Goal: Task Accomplishment & Management: Complete application form

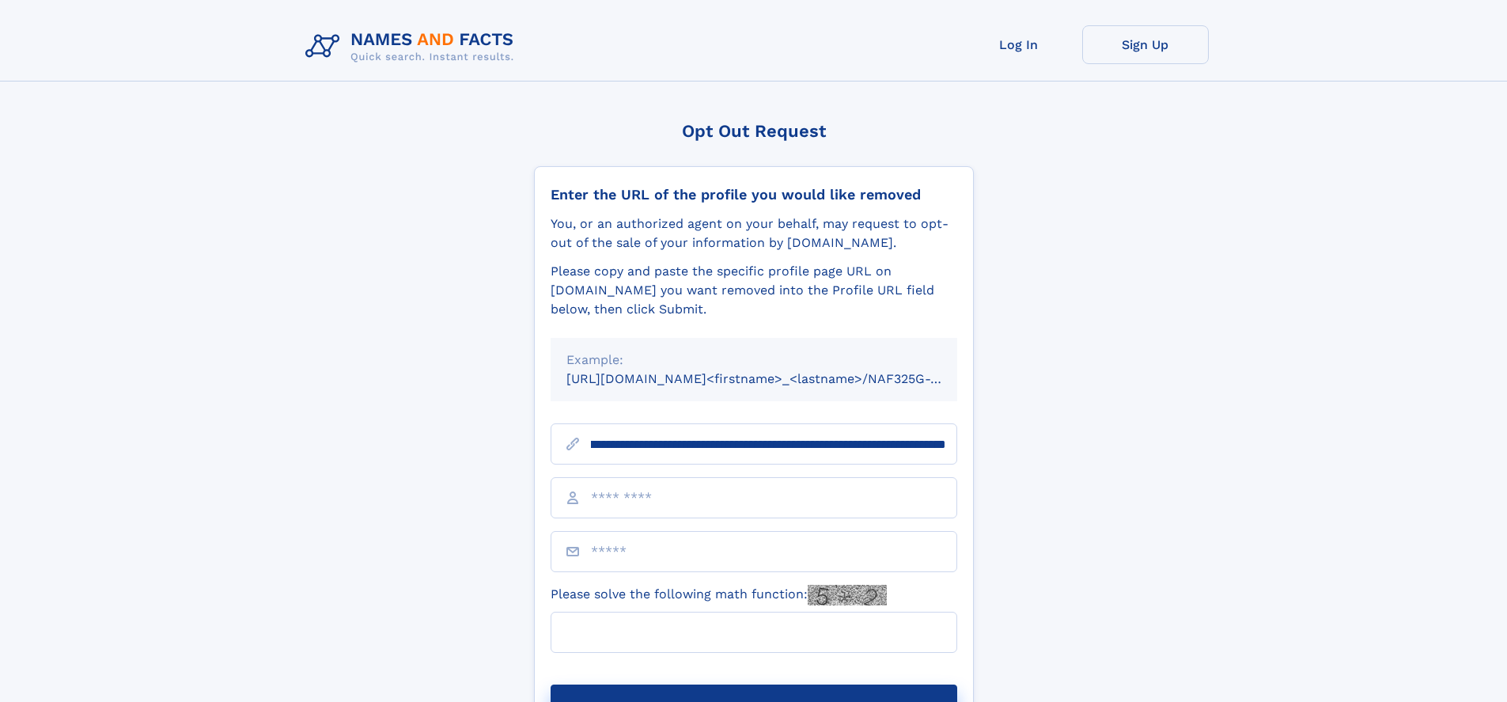
scroll to position [0, 165]
type input "**********"
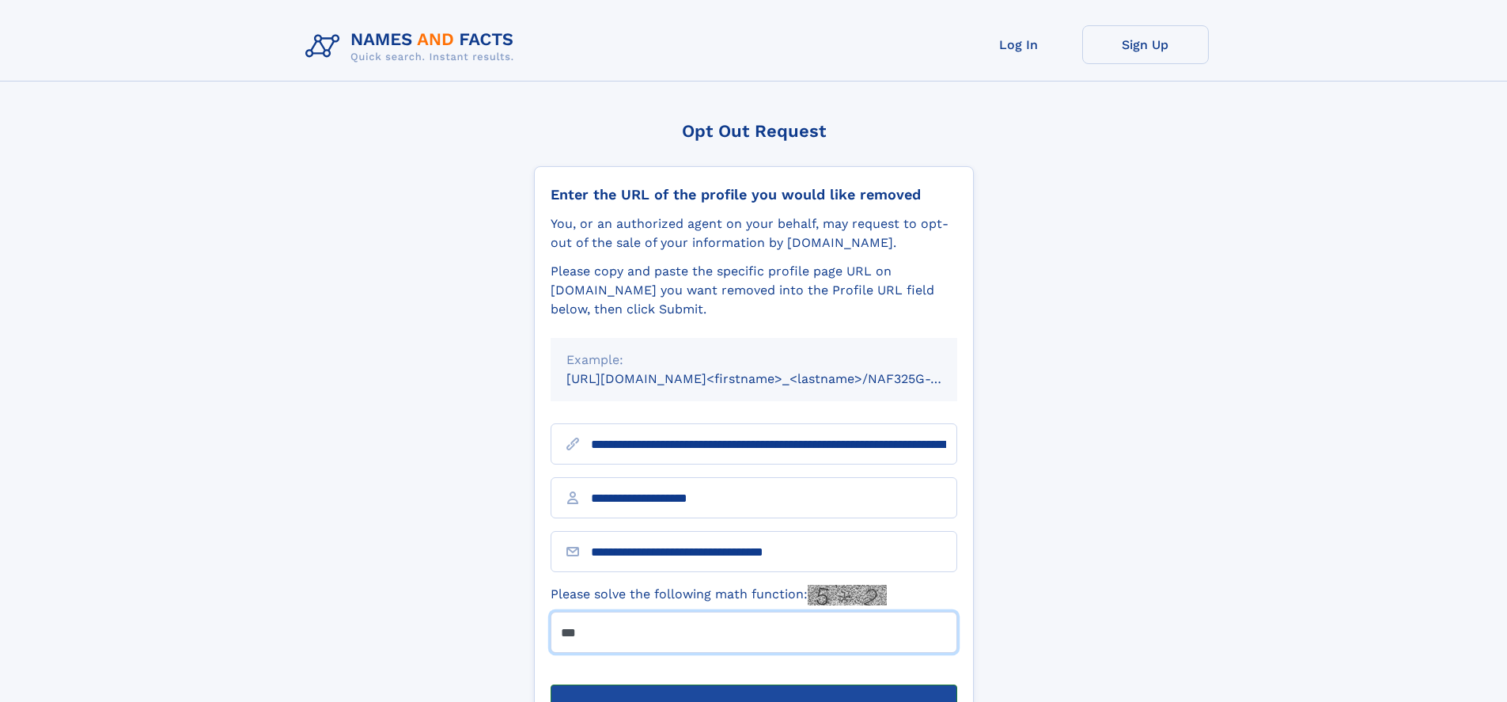
type input "***"
click at [753, 684] on button "Submit Opt Out Request" at bounding box center [754, 709] width 407 height 51
